Goal: Information Seeking & Learning: Learn about a topic

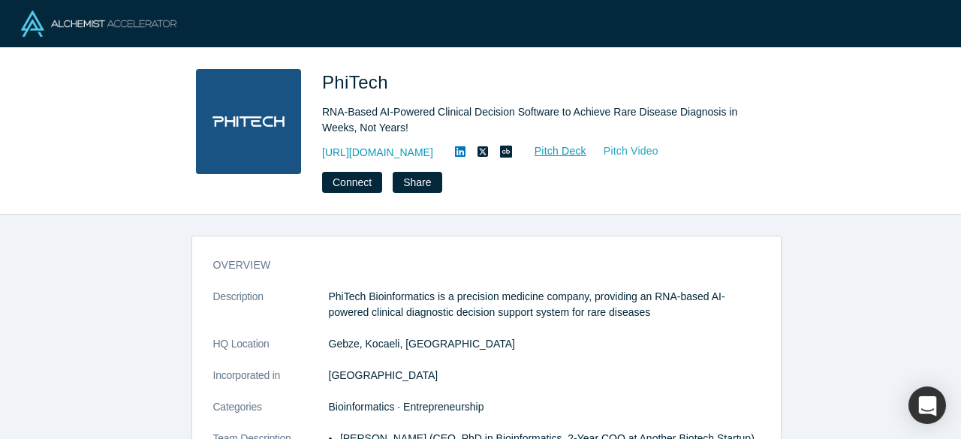
click at [587, 157] on link "Pitch Video" at bounding box center [623, 151] width 72 height 17
